Goal: Task Accomplishment & Management: Complete application form

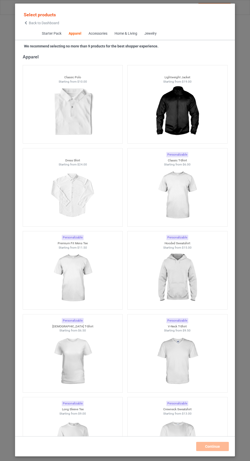
click at [53, 22] on span "Back to Dashboard" at bounding box center [44, 23] width 30 height 4
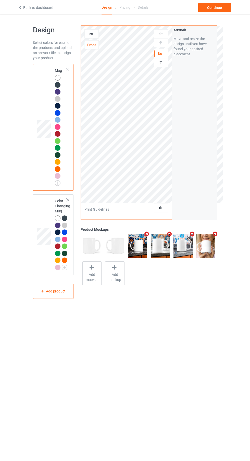
click at [164, 208] on div at bounding box center [161, 207] width 14 height 5
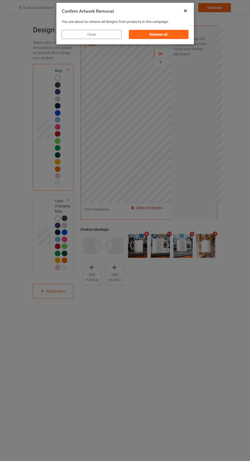
click at [173, 36] on div "Remove all" at bounding box center [159, 34] width 60 height 9
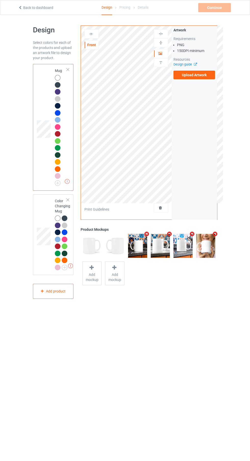
click at [203, 76] on label "Upload Artwork" at bounding box center [195, 75] width 42 height 9
click at [0, 0] on input "Upload Artwork" at bounding box center [0, 0] width 0 height 0
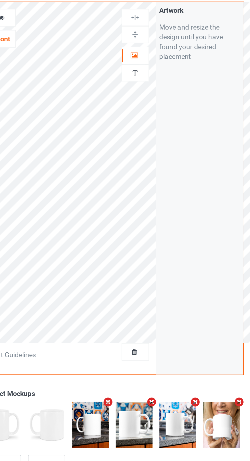
click at [166, 63] on div at bounding box center [161, 62] width 14 height 5
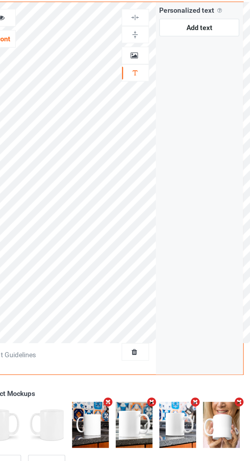
click at [164, 55] on div at bounding box center [161, 53] width 14 height 5
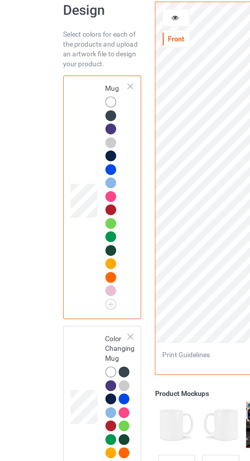
click at [91, 32] on icon at bounding box center [91, 33] width 4 height 4
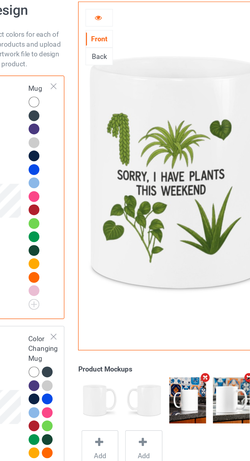
click at [58, 103] on div at bounding box center [58, 106] width 6 height 6
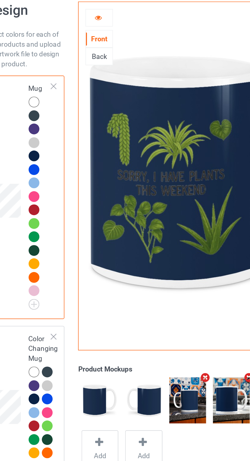
click at [61, 122] on div at bounding box center [58, 120] width 7 height 7
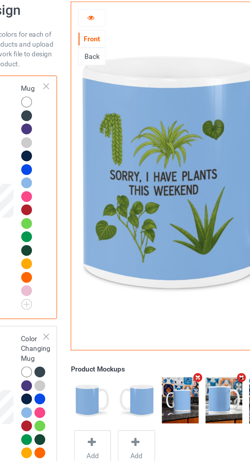
click at [0, 0] on img at bounding box center [0, 0] width 0 height 0
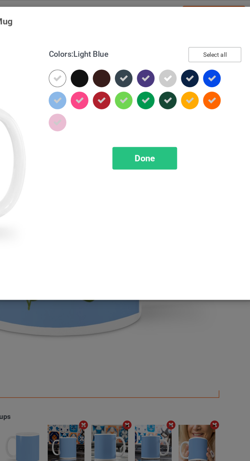
click at [218, 29] on button "Select all" at bounding box center [215, 28] width 28 height 8
click at [218, 28] on button "Reset to Default" at bounding box center [210, 28] width 37 height 8
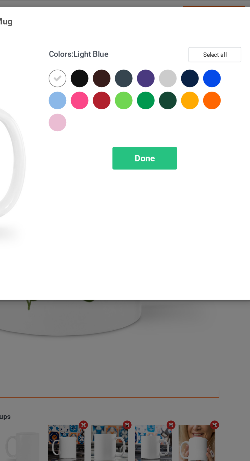
click at [188, 84] on div "Done" at bounding box center [179, 83] width 34 height 12
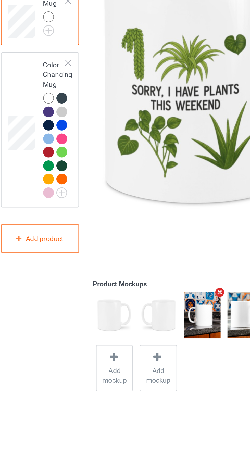
click at [0, 0] on img at bounding box center [0, 0] width 0 height 0
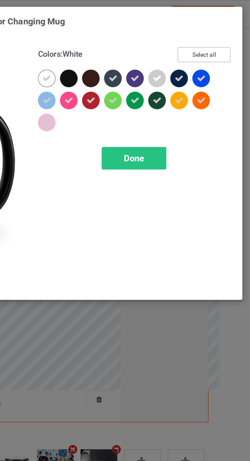
click at [221, 28] on button "Select all" at bounding box center [215, 28] width 28 height 8
click at [218, 27] on button "Reset to Default" at bounding box center [210, 28] width 37 height 8
click at [187, 81] on div "Done" at bounding box center [179, 83] width 34 height 12
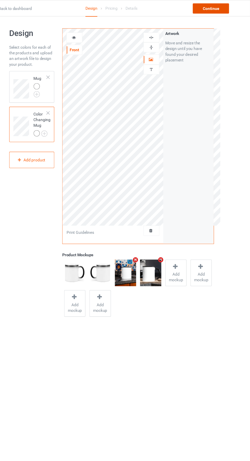
click at [220, 10] on div "Continue" at bounding box center [214, 7] width 33 height 9
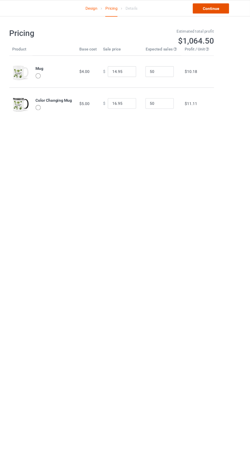
click at [221, 12] on link "Continue" at bounding box center [214, 7] width 33 height 9
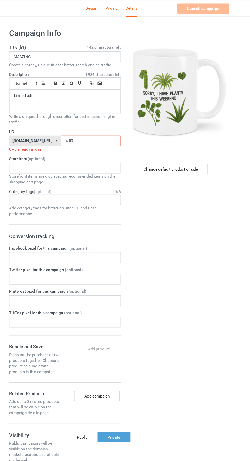
click at [116, 126] on input "will3" at bounding box center [107, 127] width 54 height 10
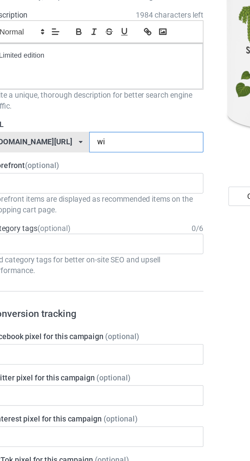
type input "w"
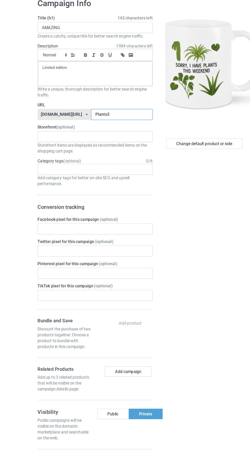
type input "Plants34"
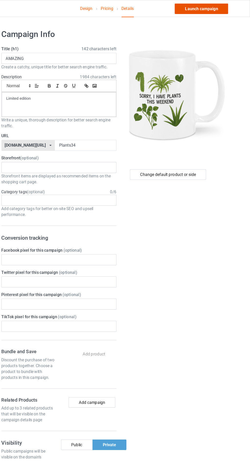
click at [221, 11] on link "Launch campaign" at bounding box center [207, 7] width 47 height 9
